Goal: Task Accomplishment & Management: Complete application form

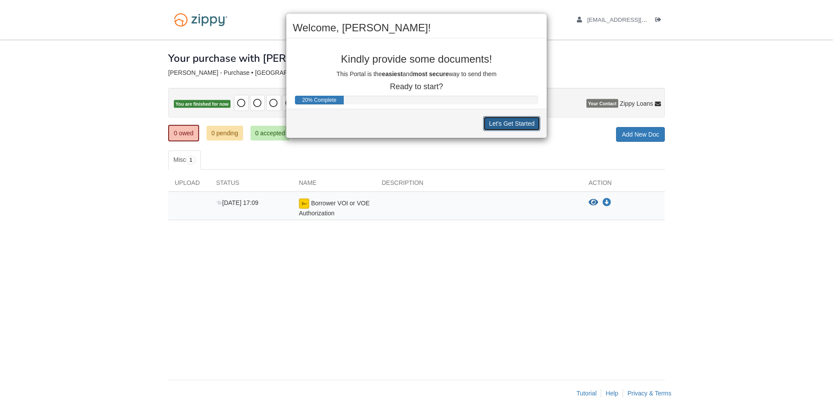
click at [512, 125] on button "Let's Get Started" at bounding box center [511, 123] width 57 height 15
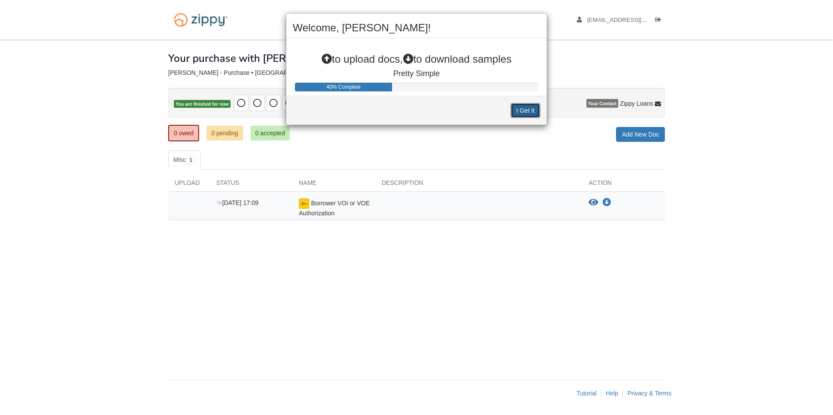
click at [521, 114] on button "I Get It" at bounding box center [525, 110] width 30 height 15
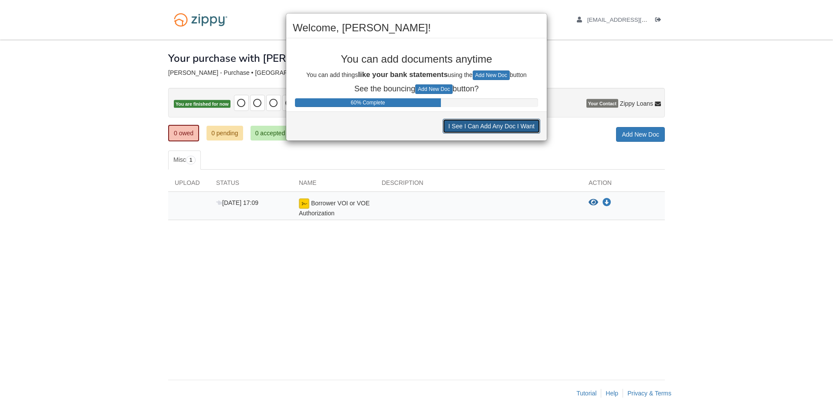
click at [514, 127] on button "I See I Can Add Any Doc I Want" at bounding box center [491, 126] width 98 height 15
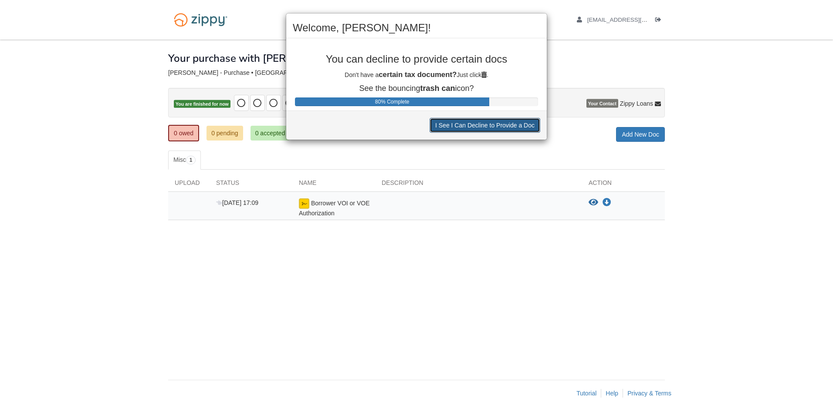
click at [513, 126] on button "I See I Can Decline to Provide a Doc" at bounding box center [484, 125] width 111 height 15
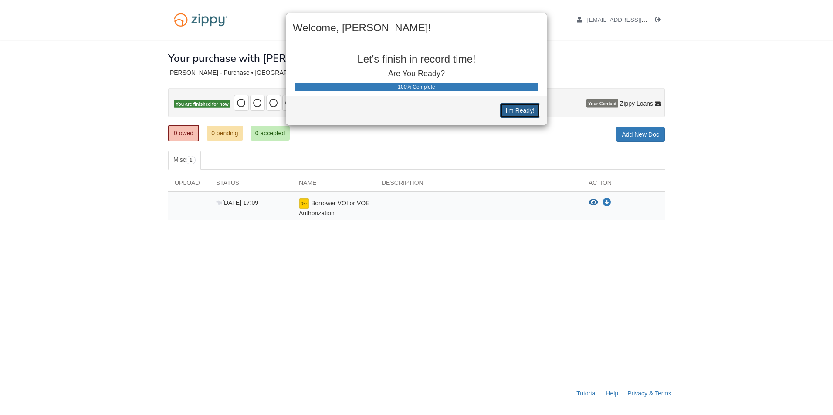
click at [515, 112] on button "I'm Ready!" at bounding box center [520, 110] width 40 height 15
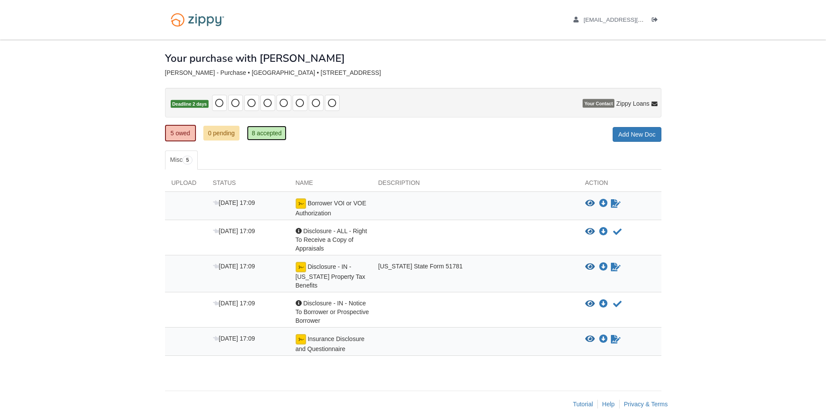
click at [263, 137] on link "8 accepted" at bounding box center [267, 133] width 40 height 15
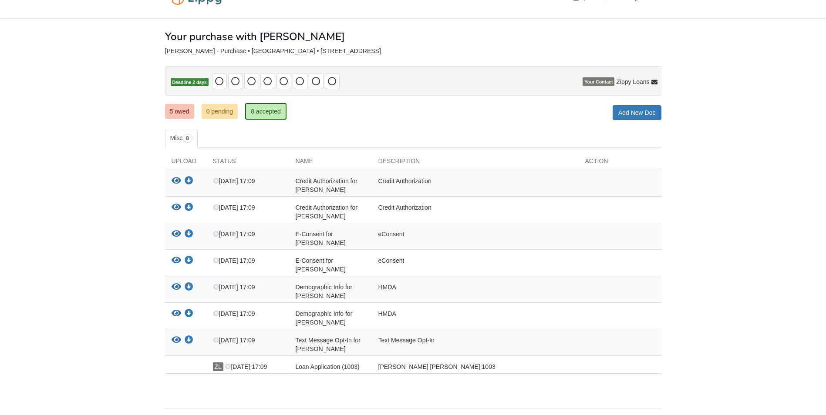
scroll to position [44, 0]
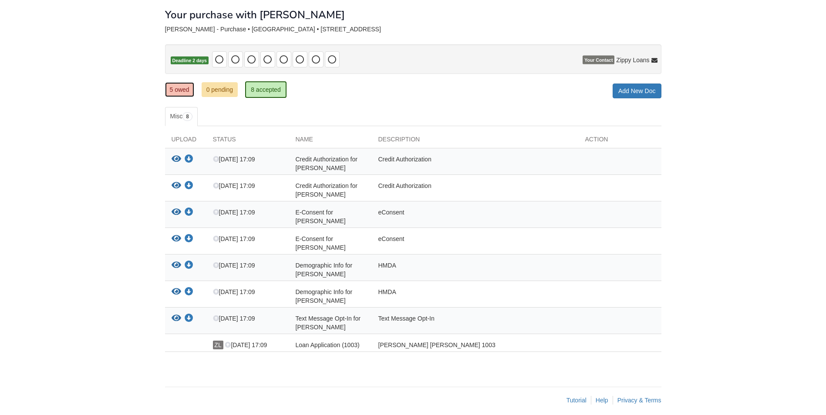
click at [185, 88] on link "5 owed" at bounding box center [179, 89] width 29 height 15
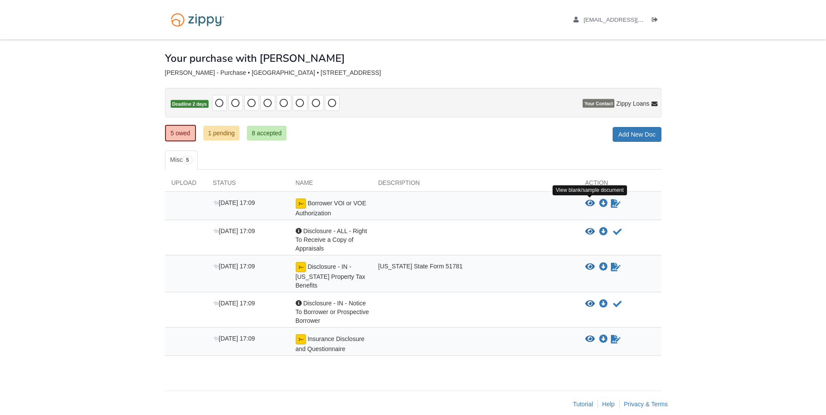
click at [590, 201] on icon "View Borrower VOI or VOE Authorization" at bounding box center [590, 203] width 10 height 9
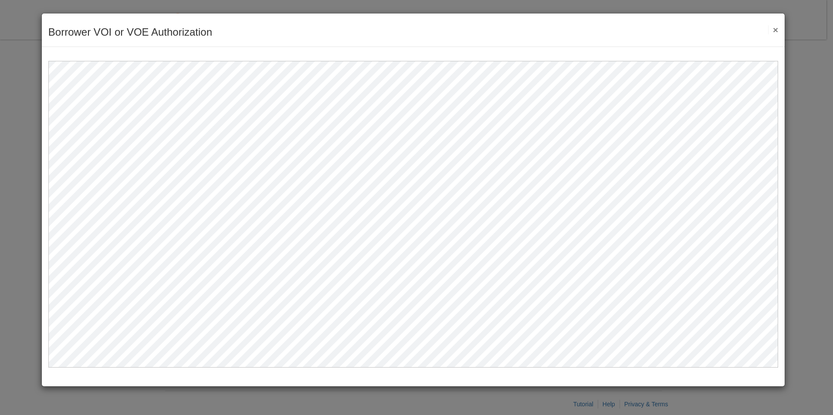
click at [774, 32] on button "×" at bounding box center [773, 29] width 10 height 9
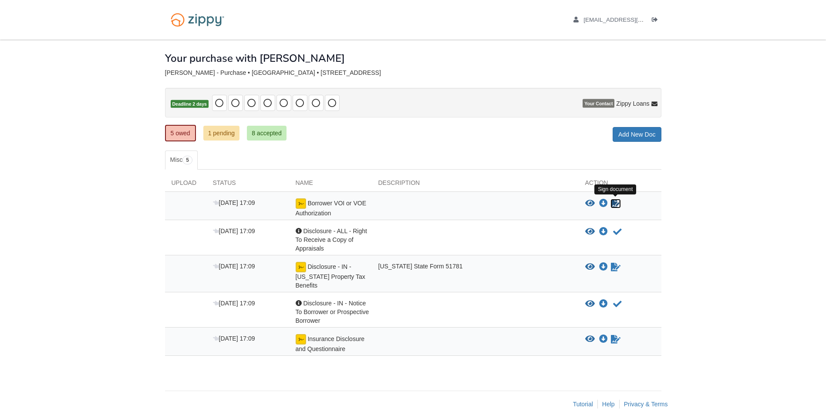
click at [616, 201] on icon "Sign Form" at bounding box center [616, 203] width 10 height 9
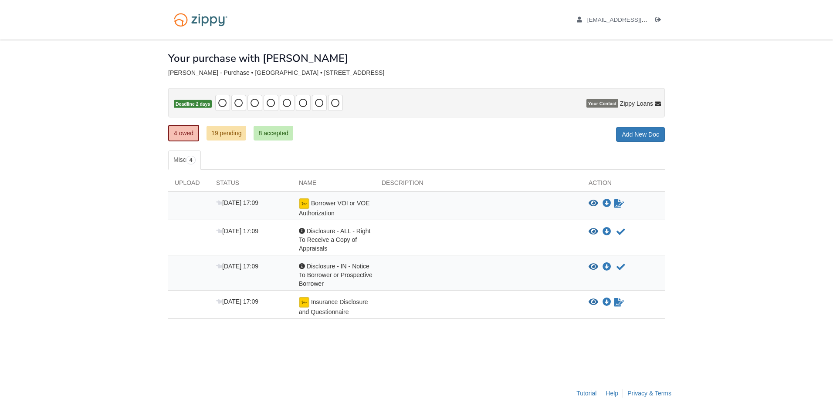
click at [408, 141] on div "4 owed 19 pending 8 accepted My Estimated Payment × My Estimated Payment Add Ne…" at bounding box center [416, 134] width 496 height 16
click at [401, 151] on ul "Misc 4" at bounding box center [416, 160] width 496 height 19
click at [591, 301] on icon "View Insurance Disclosure and Questionnaire" at bounding box center [593, 302] width 10 height 9
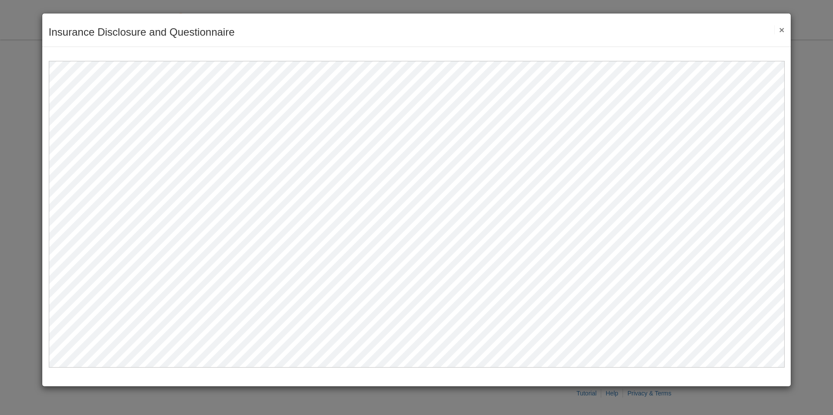
click at [782, 30] on button "×" at bounding box center [779, 29] width 10 height 9
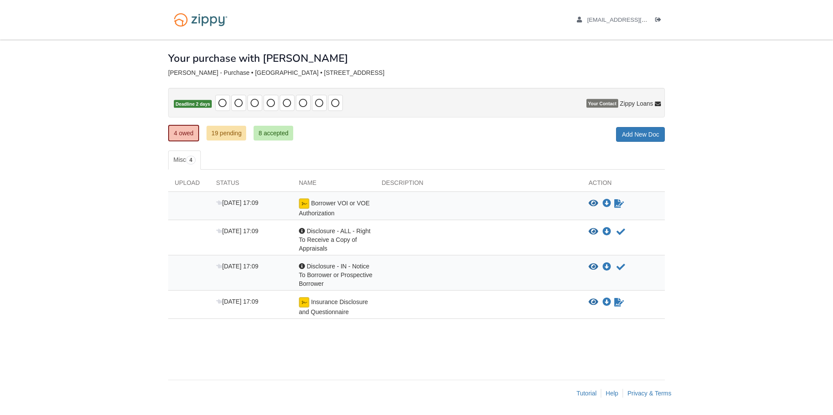
click at [383, 358] on div "× × × Pending Add Document Notice document will be included in the email sent t…" at bounding box center [416, 206] width 496 height 332
click at [618, 206] on icon "Waiting for your co-borrower to e-sign" at bounding box center [619, 203] width 10 height 9
click at [261, 135] on link "8 accepted" at bounding box center [273, 133] width 40 height 15
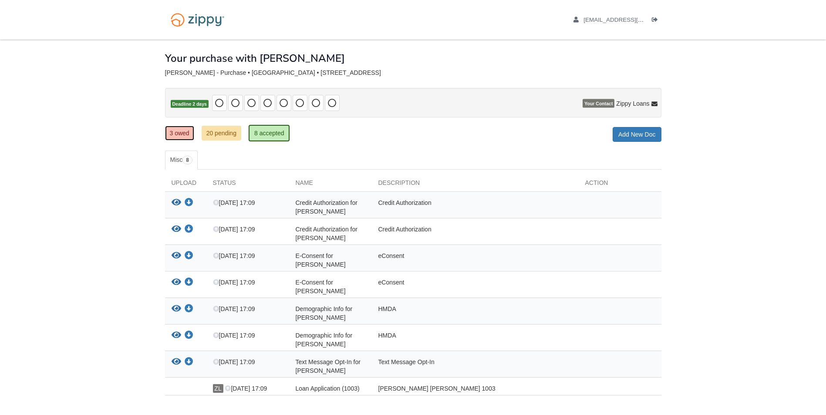
click at [185, 135] on link "3 owed" at bounding box center [179, 133] width 29 height 15
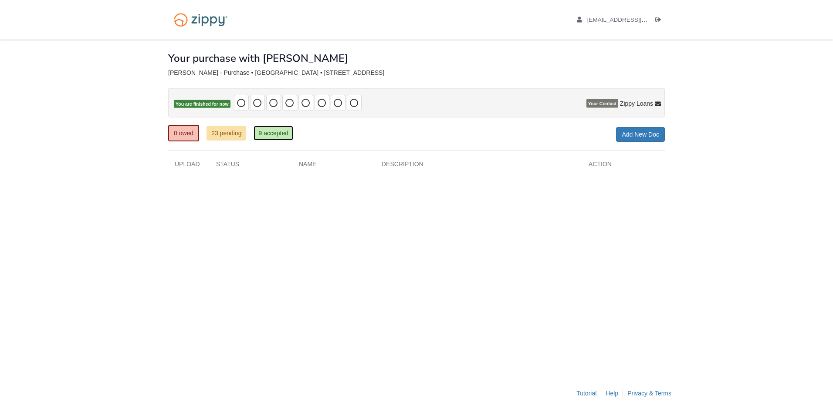
click at [268, 135] on link "9 accepted" at bounding box center [273, 133] width 40 height 15
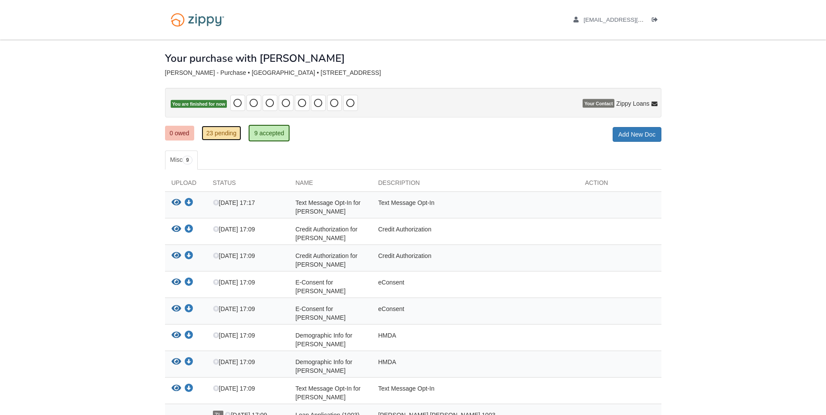
click at [221, 138] on link "23 pending" at bounding box center [222, 133] width 40 height 15
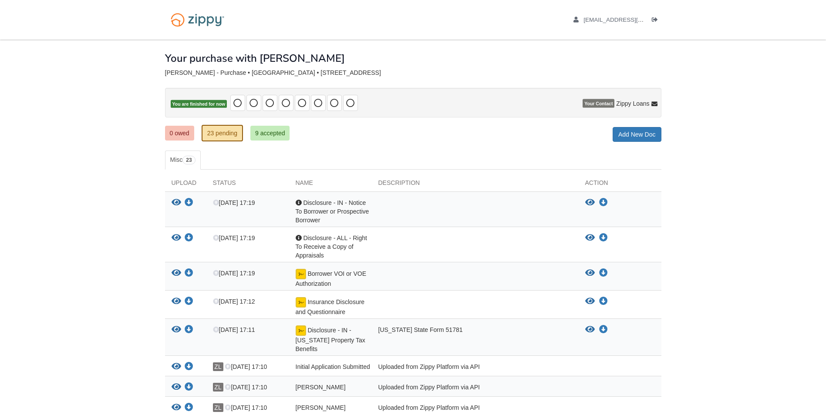
click at [479, 154] on ul "Misc 23" at bounding box center [413, 160] width 496 height 19
click at [314, 139] on div "0 owed 23 pending 9 accepted My Estimated Payment × My Estimated Payment Add Ne…" at bounding box center [413, 134] width 496 height 16
click at [242, 101] on span at bounding box center [237, 103] width 9 height 10
click at [238, 101] on icon at bounding box center [237, 103] width 9 height 9
click at [490, 152] on ul "Misc 23" at bounding box center [413, 160] width 496 height 19
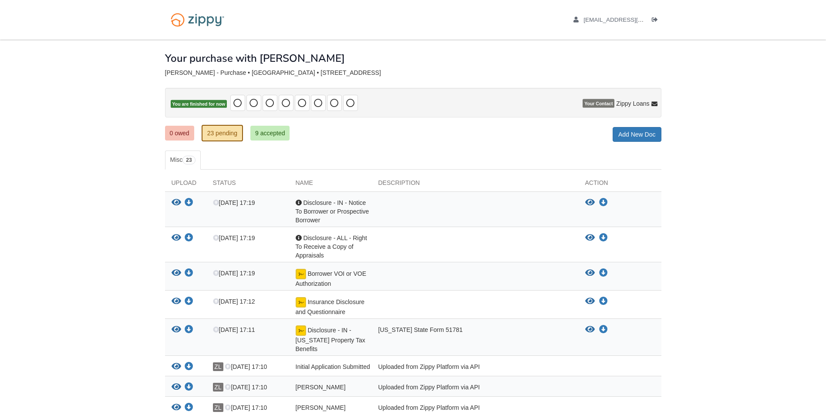
click at [363, 141] on div "0 owed 23 pending 9 accepted My Estimated Payment × My Estimated Payment Add Ne…" at bounding box center [413, 134] width 496 height 16
click at [407, 64] on div "Your purchase with [PERSON_NAME]" at bounding box center [413, 52] width 496 height 24
click at [281, 133] on link "9 accepted" at bounding box center [270, 133] width 40 height 15
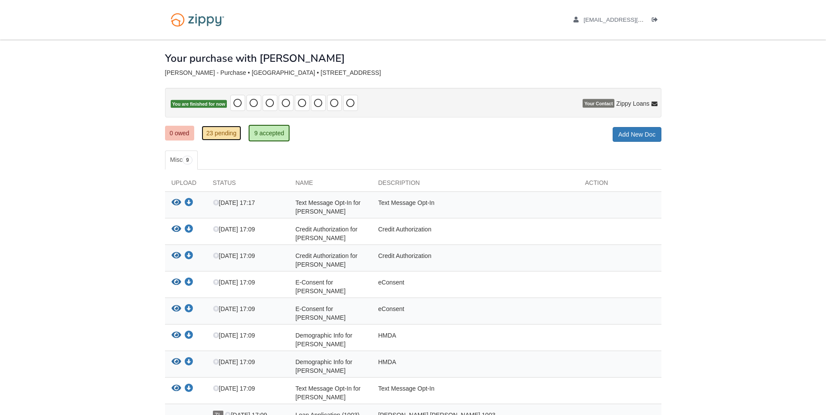
click at [225, 135] on link "23 pending" at bounding box center [222, 133] width 40 height 15
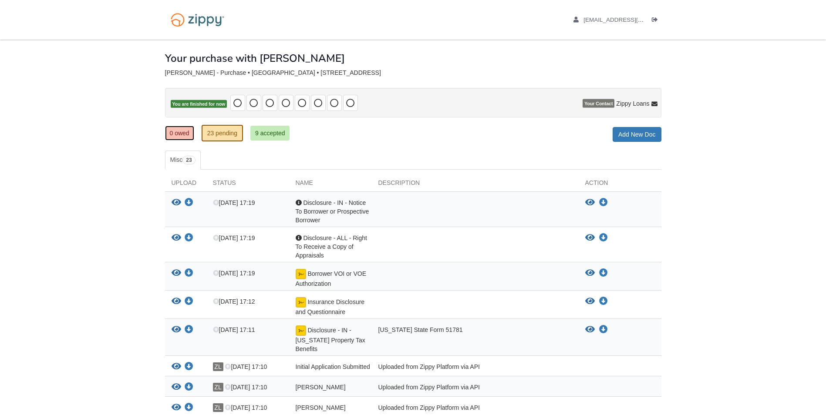
click at [178, 135] on link "0 owed" at bounding box center [179, 133] width 29 height 15
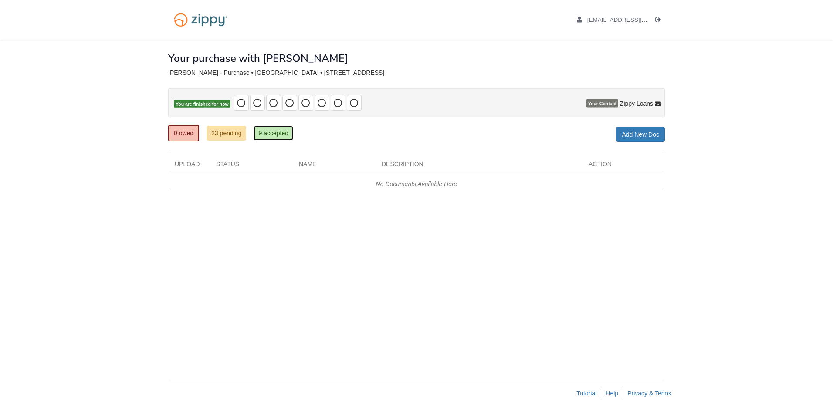
click at [272, 134] on link "9 accepted" at bounding box center [273, 133] width 40 height 15
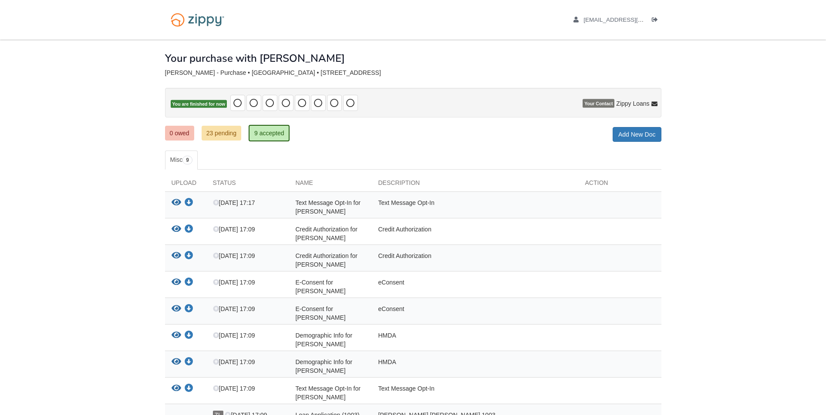
click at [47, 70] on body "nicole08181988@gmail.com Logout ×" at bounding box center [413, 246] width 826 height 493
click at [339, 135] on div "0 owed 23 pending 9 accepted My Estimated Payment × My Estimated Payment Add Ne…" at bounding box center [413, 134] width 496 height 16
click at [431, 137] on div "0 owed 23 pending 9 accepted My Estimated Payment × My Estimated Payment Add Ne…" at bounding box center [413, 134] width 496 height 16
click at [512, 67] on div "× × × Pending Add Document Notice document will be included in the email sent t…" at bounding box center [413, 244] width 496 height 409
click at [698, 60] on body "nicole08181988@gmail.com Logout ×" at bounding box center [413, 246] width 826 height 493
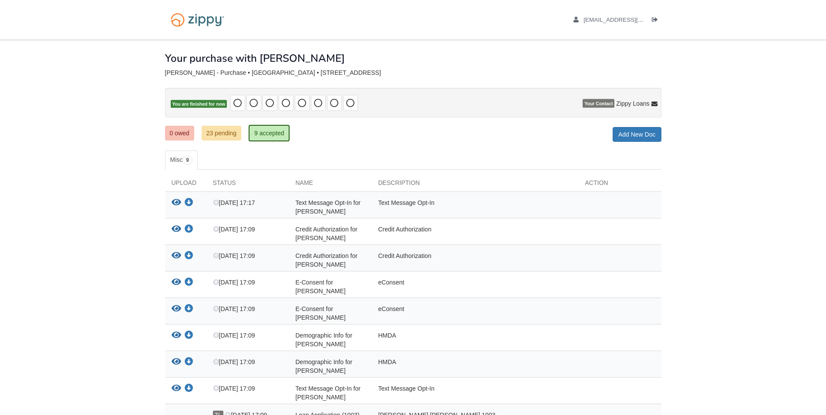
drag, startPoint x: 678, startPoint y: 60, endPoint x: 468, endPoint y: 63, distance: 210.4
click at [468, 63] on body "nicole08181988@gmail.com Logout ×" at bounding box center [413, 246] width 826 height 493
click at [467, 63] on div "Your purchase with [PERSON_NAME]" at bounding box center [413, 52] width 496 height 24
click at [51, 28] on nav "nicole08181988@gmail.com Logout" at bounding box center [413, 20] width 826 height 40
